Goal: Complete application form

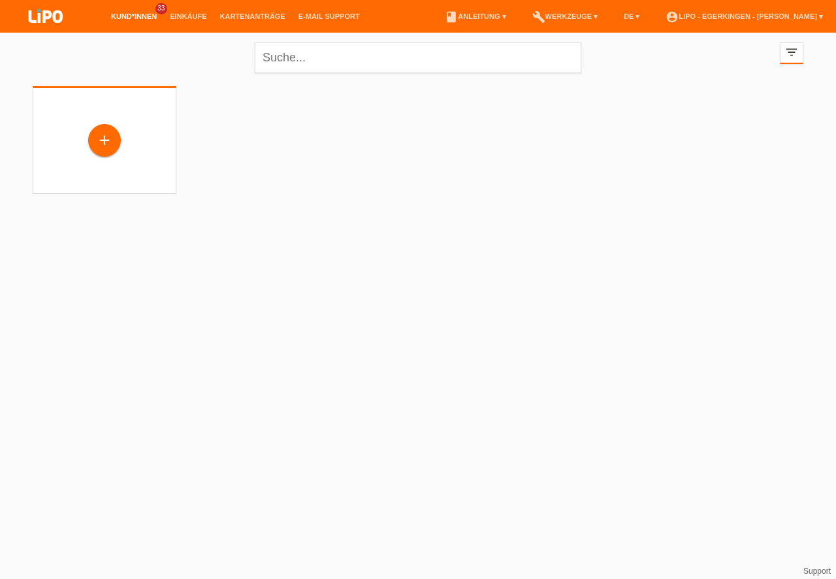
click at [103, 131] on div "+" at bounding box center [104, 140] width 31 height 22
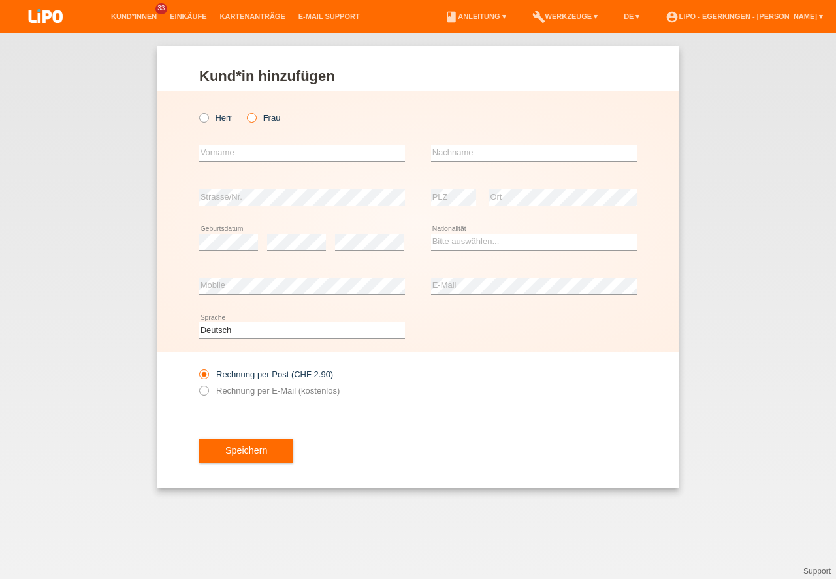
click at [245, 111] on icon at bounding box center [245, 111] width 0 height 0
click at [251, 116] on input "Frau" at bounding box center [251, 117] width 8 height 8
radio input "true"
click at [232, 152] on input "text" at bounding box center [302, 153] width 206 height 16
type input "elmas"
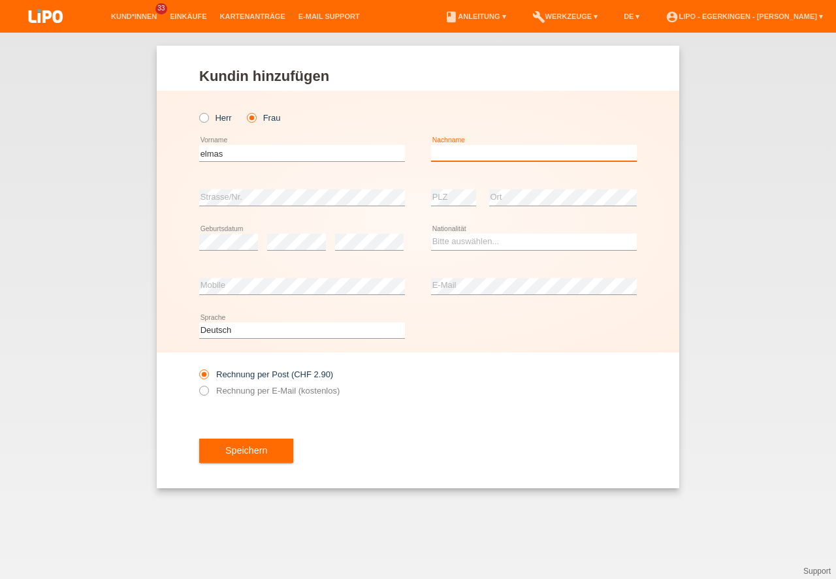
click at [507, 150] on input "text" at bounding box center [534, 153] width 206 height 16
type input "[PERSON_NAME]"
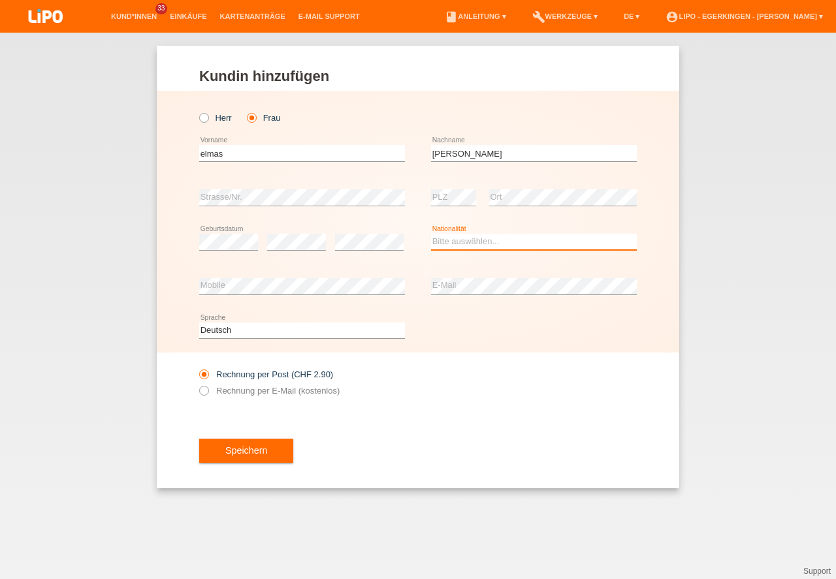
click at [445, 245] on select "Bitte auswählen... Schweiz Deutschland Liechtenstein Österreich ------------ Af…" at bounding box center [534, 242] width 206 height 16
click at [452, 239] on select "Bitte auswählen... Schweiz Deutschland Liechtenstein Österreich ------------ Af…" at bounding box center [534, 242] width 206 height 16
select select "TR"
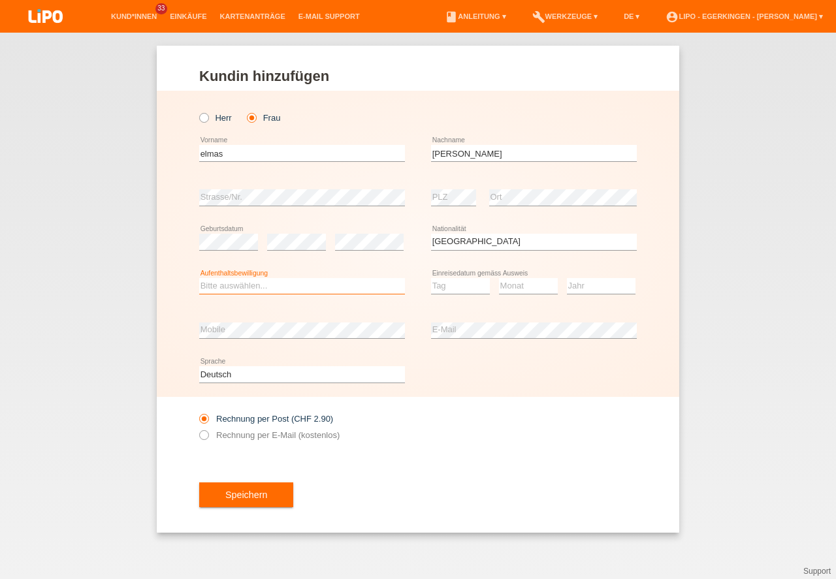
click at [221, 285] on select "Bitte auswählen... C B B - Flüchtlingsstatus Andere" at bounding box center [302, 286] width 206 height 16
select select "C"
click at [0, 0] on option "C" at bounding box center [0, 0] width 0 height 0
click at [457, 287] on select "Tag 01 02 03 04 05 06 07 08 09 10 11" at bounding box center [460, 286] width 59 height 16
click at [526, 284] on select "Monat 01 02 03 04 05 06 07 08 09 10 11" at bounding box center [528, 286] width 59 height 16
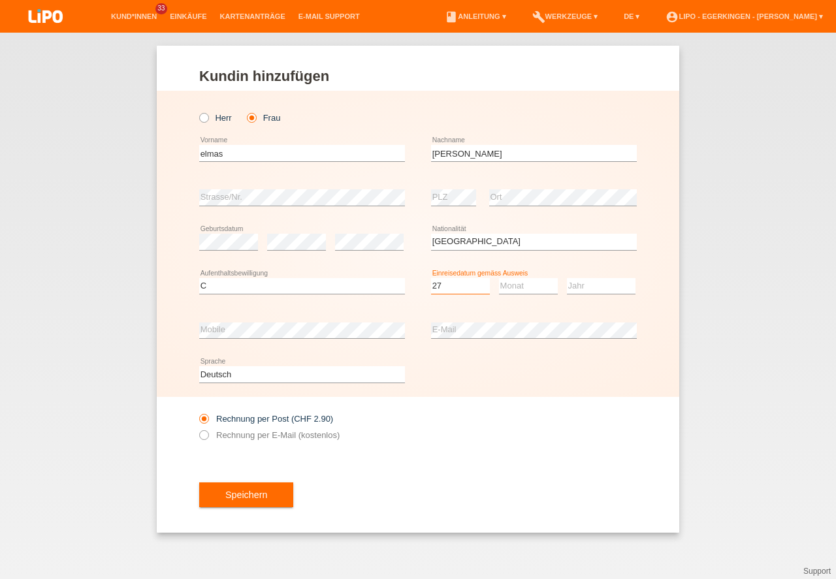
select select "27"
click at [524, 287] on select "Monat 01 02 03 04 05 06 07 08 09 10 11" at bounding box center [528, 286] width 59 height 16
select select "05"
click at [0, 0] on option "05" at bounding box center [0, 0] width 0 height 0
click at [596, 285] on select "Jahr 2025 2024 2023 2022 2021 2020 2019 2018 2017 2016 2015 2014 2013 2012 2011…" at bounding box center [601, 286] width 69 height 16
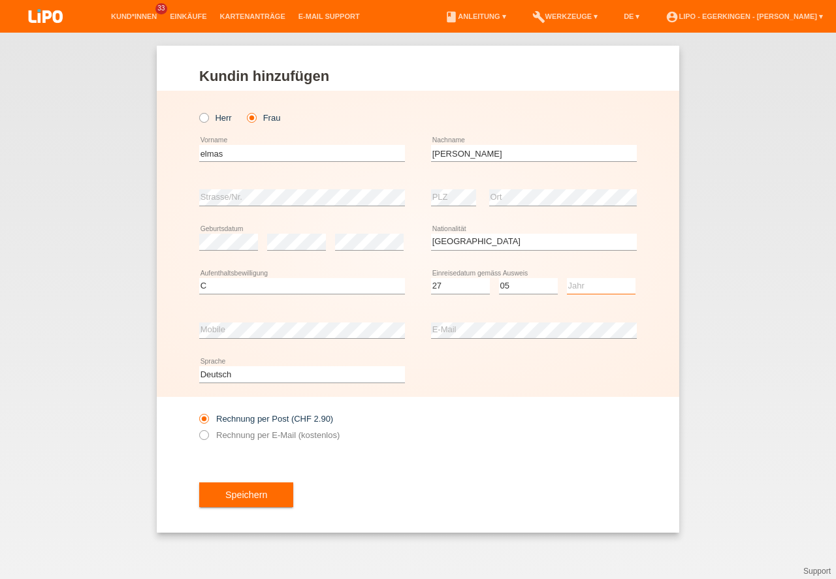
select select "1967"
click at [0, 0] on option "1967" at bounding box center [0, 0] width 0 height 0
click at [236, 491] on button "Speichern" at bounding box center [246, 495] width 94 height 25
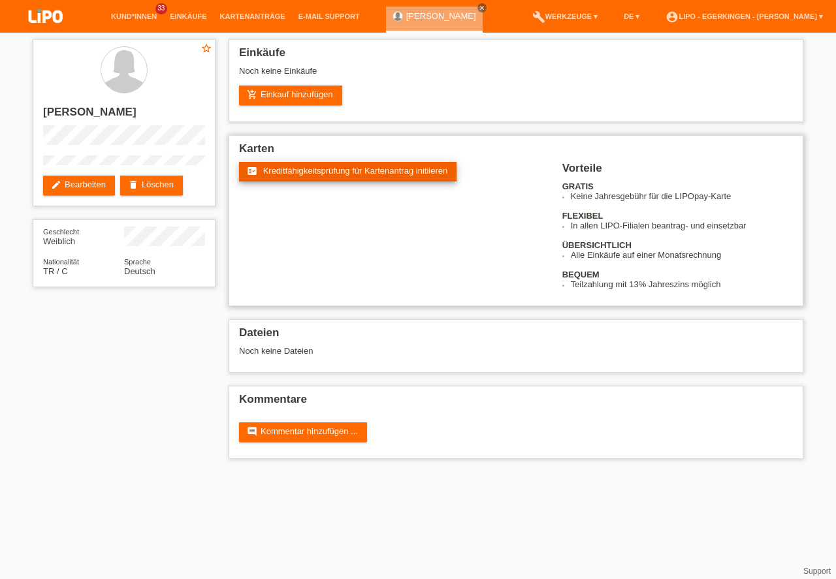
click at [272, 172] on span "Kreditfähigkeitsprüfung für Kartenantrag initiieren" at bounding box center [355, 171] width 185 height 10
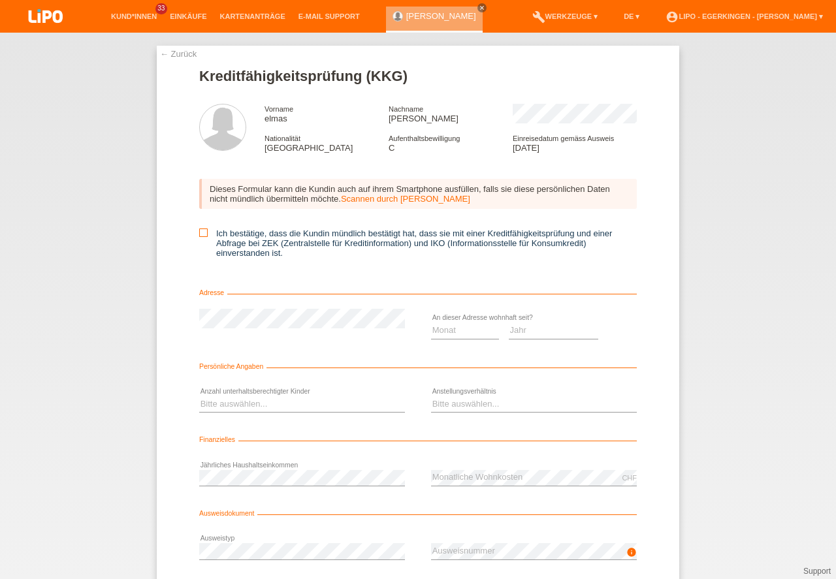
click at [200, 230] on icon at bounding box center [203, 233] width 8 height 8
click at [200, 230] on input "Ich bestätige, dass die Kundin mündlich bestätigt hat, dass sie mit einer Kredi…" at bounding box center [203, 233] width 8 height 8
checkbox input "true"
click at [441, 330] on select "Monat 01 02 03 04 05 06 07 08 09 10" at bounding box center [465, 331] width 68 height 16
select select "06"
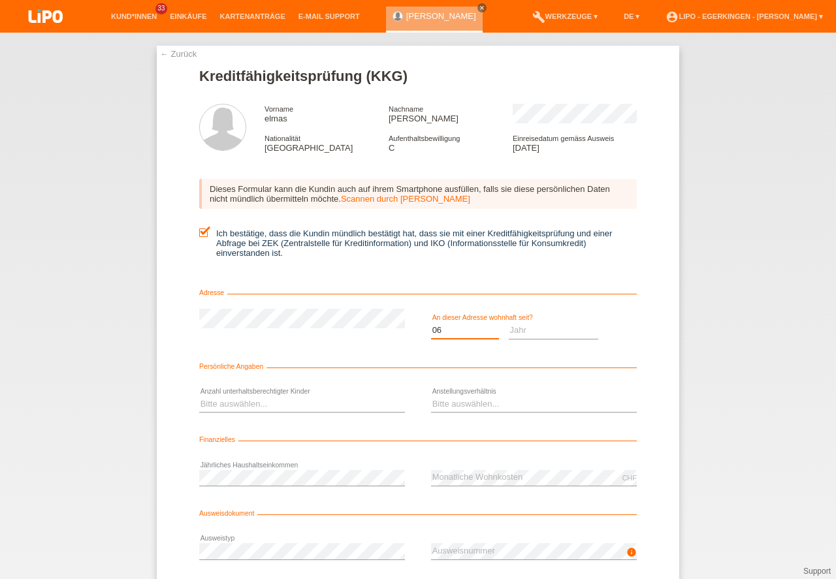
click at [0, 0] on option "06" at bounding box center [0, 0] width 0 height 0
click at [528, 329] on select "Jahr 2025 2024 2023 2022 2021 2020 2019 2018 2017 2016 2015 2014 2013 2012 2011…" at bounding box center [554, 331] width 90 height 16
select select "2002"
click at [0, 0] on option "2002" at bounding box center [0, 0] width 0 height 0
click at [443, 407] on select "Bitte auswählen... Unbefristet Befristet Lehrling/Student Pensioniert Nicht arb…" at bounding box center [534, 404] width 206 height 16
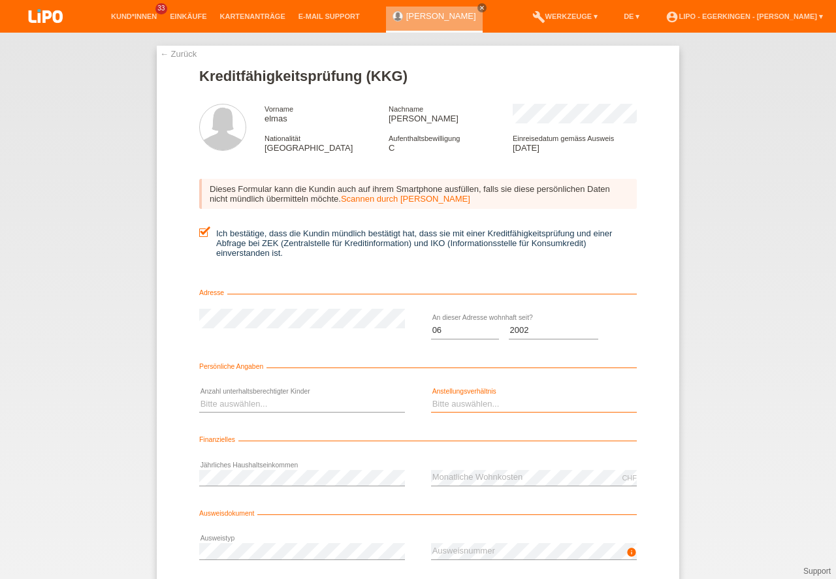
select select "RETIRED"
click at [0, 0] on option "Pensioniert" at bounding box center [0, 0] width 0 height 0
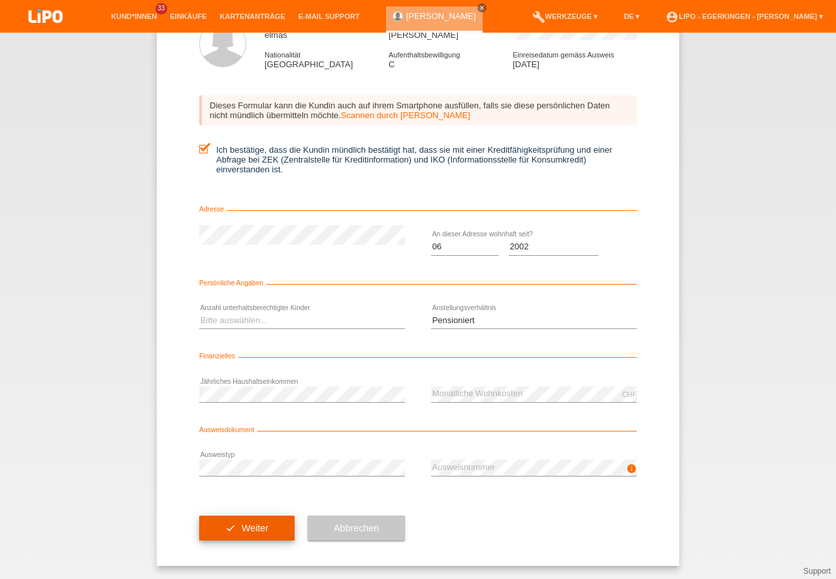
click at [251, 520] on button "check Weiter" at bounding box center [246, 528] width 95 height 25
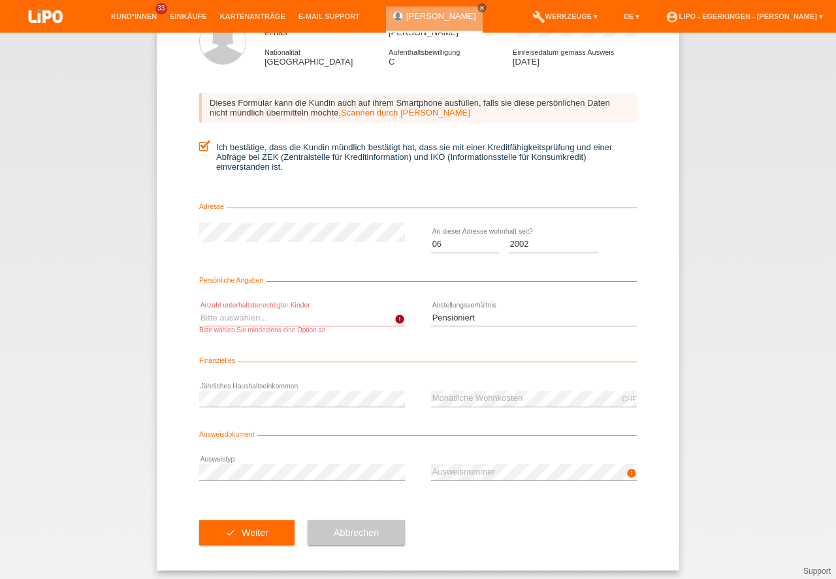
click at [274, 317] on select "Bitte auswählen... 0 1 2 3 4 5 6 7 8 9" at bounding box center [302, 318] width 206 height 16
select select "0"
click at [0, 0] on option "0" at bounding box center [0, 0] width 0 height 0
click at [246, 533] on button "check Weiter" at bounding box center [246, 532] width 95 height 25
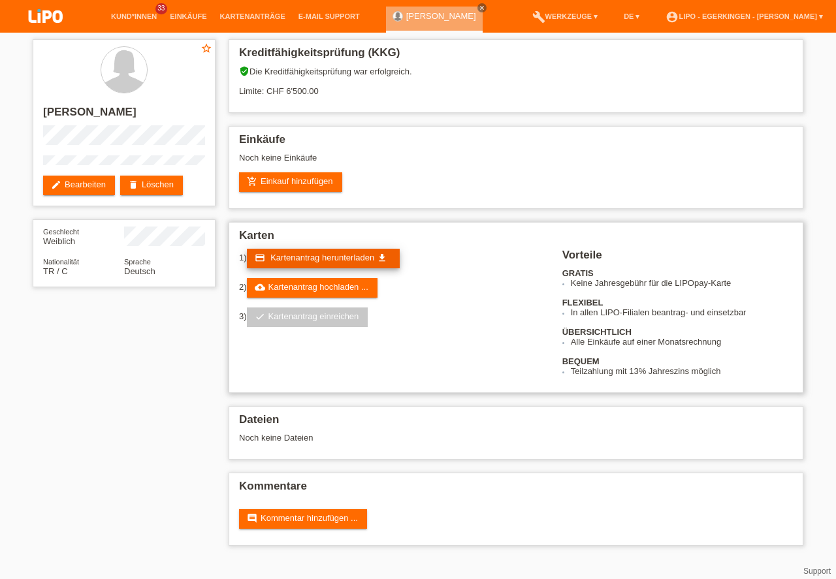
click at [296, 263] on link "credit_card Kartenantrag herunterladen get_app" at bounding box center [323, 259] width 153 height 20
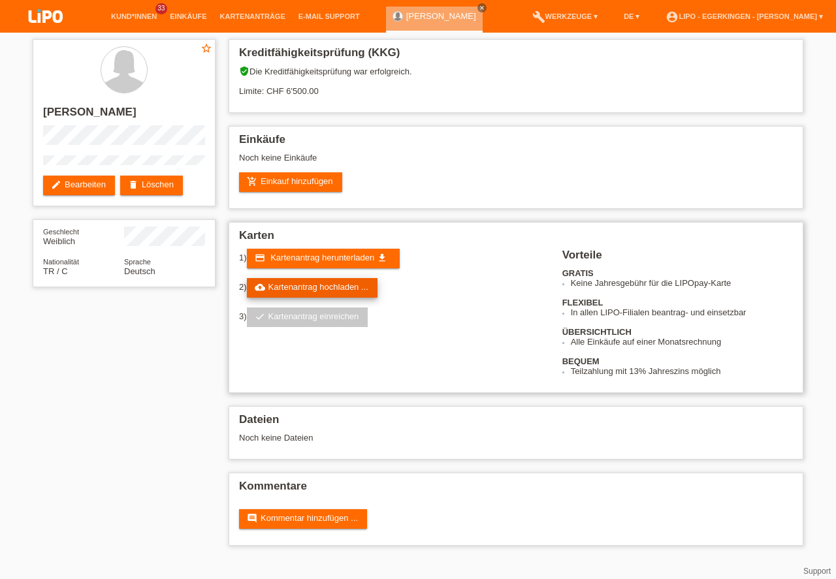
click at [309, 287] on link "cloud_upload Kartenantrag hochladen ..." at bounding box center [312, 288] width 131 height 20
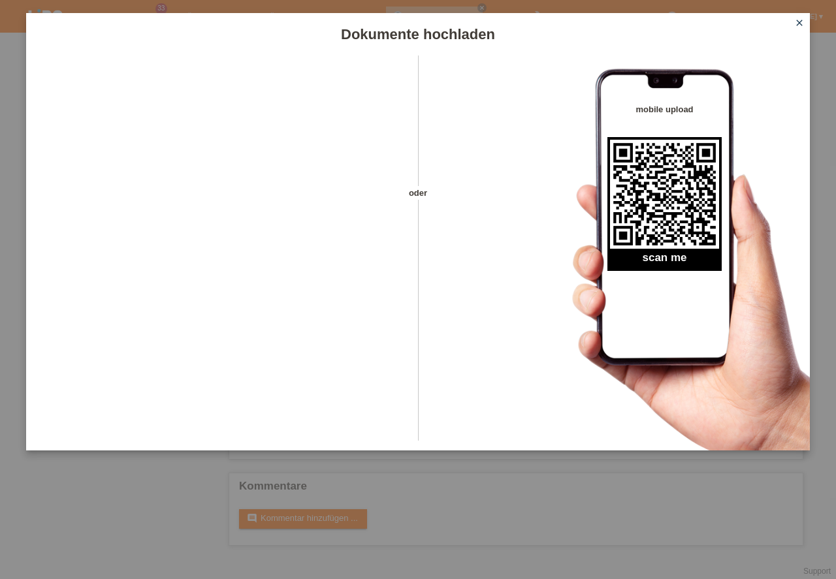
click at [799, 20] on icon "close" at bounding box center [799, 23] width 10 height 10
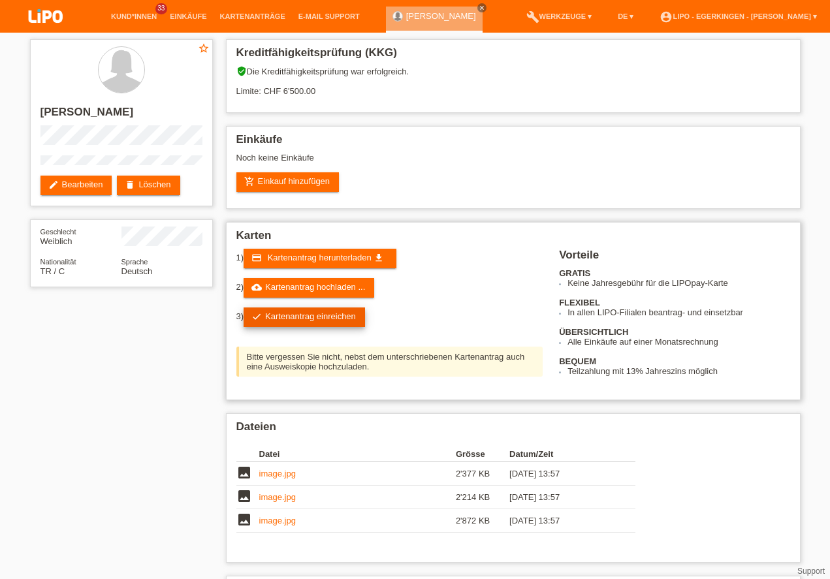
click at [280, 313] on link "check Kartenantrag einreichen" at bounding box center [304, 318] width 121 height 20
